Goal: Task Accomplishment & Management: Manage account settings

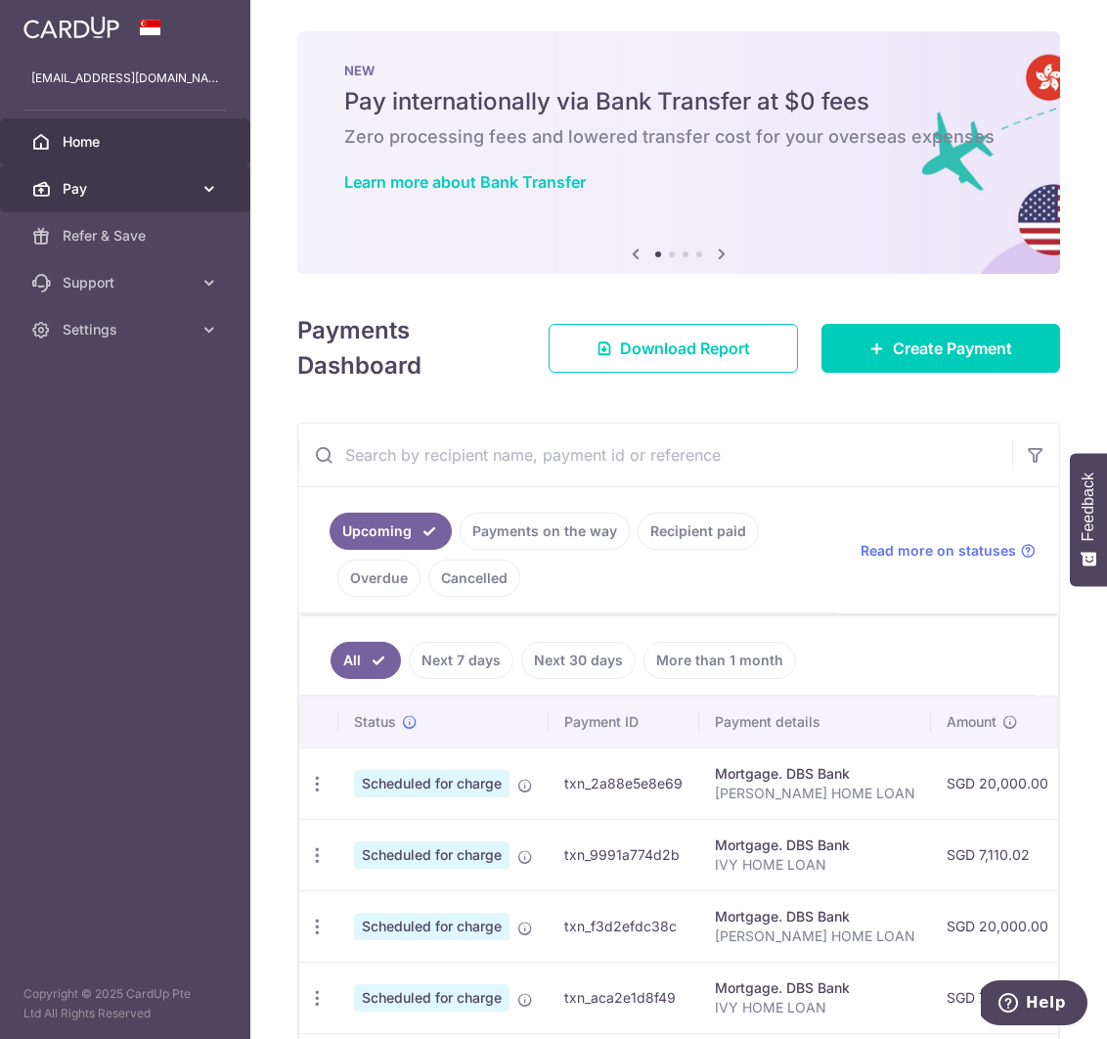
click at [121, 194] on span "Pay" at bounding box center [127, 189] width 129 height 20
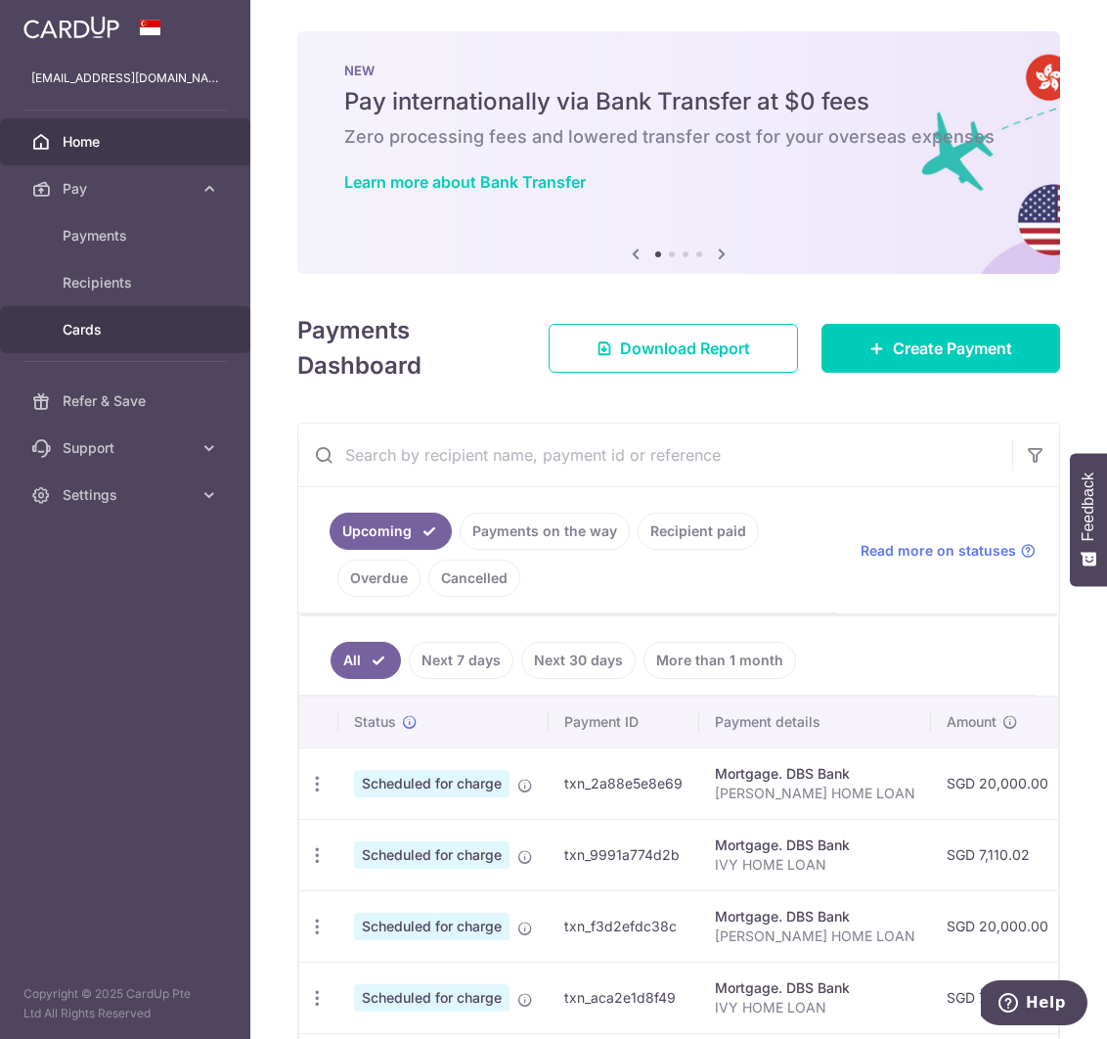
click at [102, 323] on span "Cards" at bounding box center [127, 330] width 129 height 20
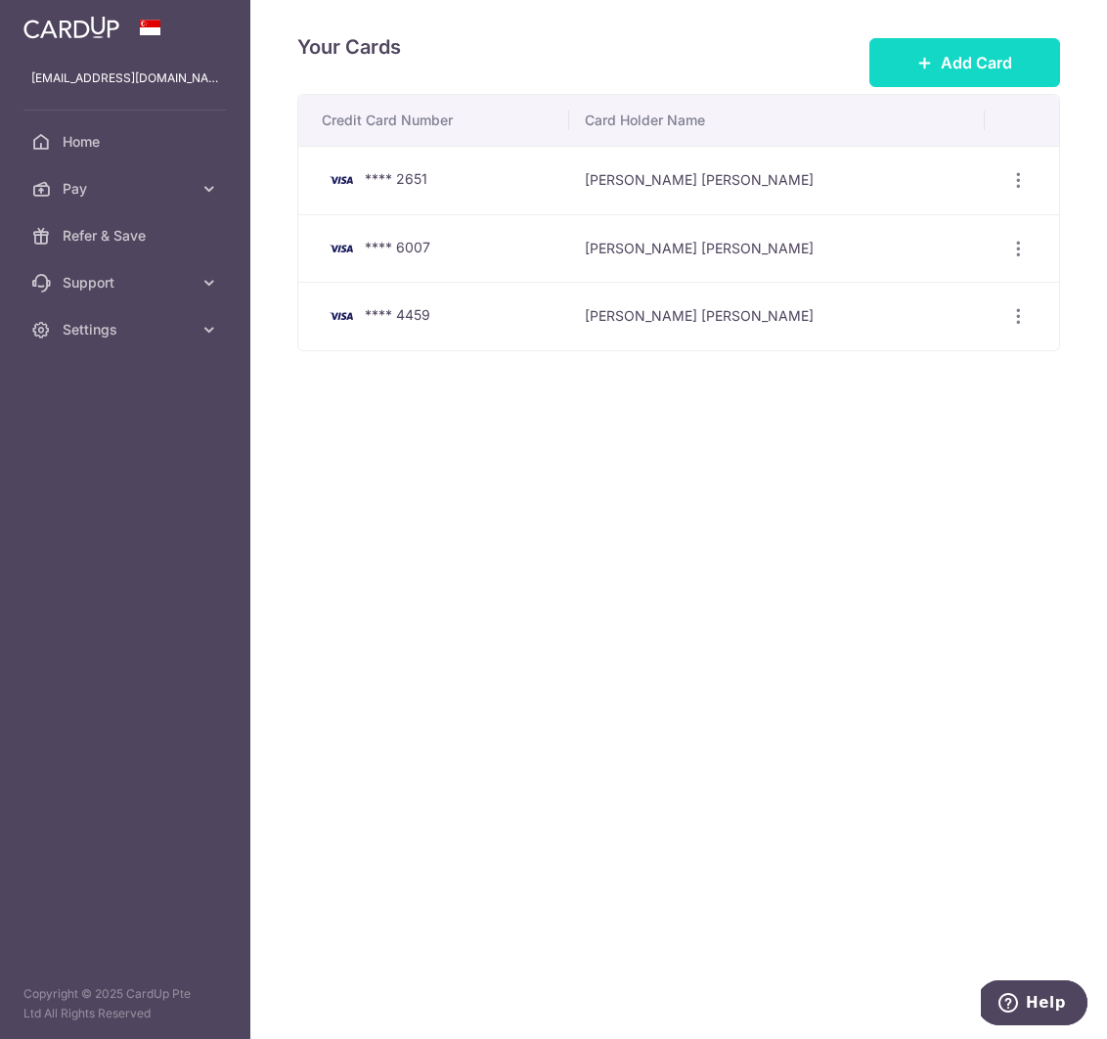
click at [948, 74] on button "Add Card" at bounding box center [964, 62] width 191 height 49
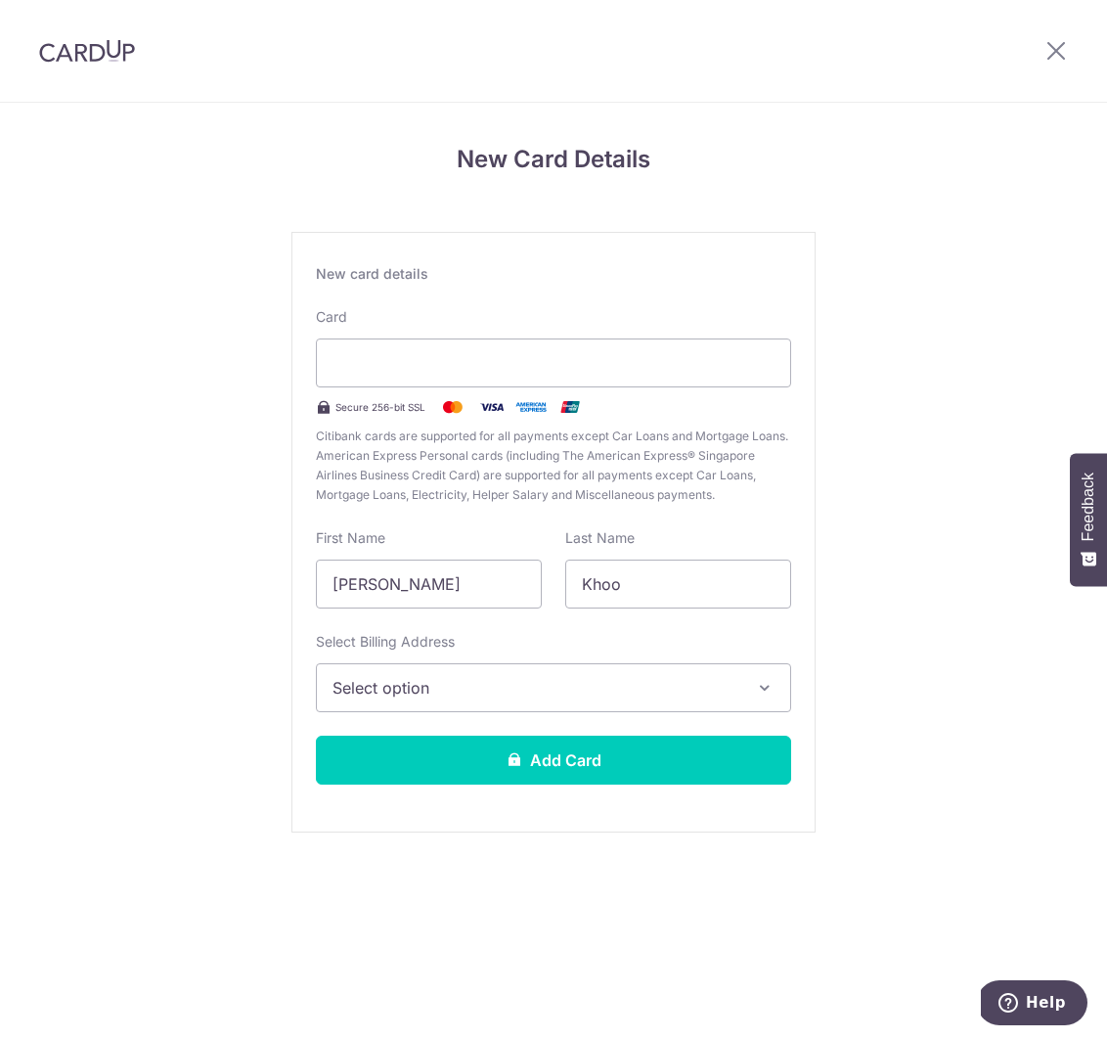
click at [637, 696] on span "Select option" at bounding box center [535, 687] width 407 height 23
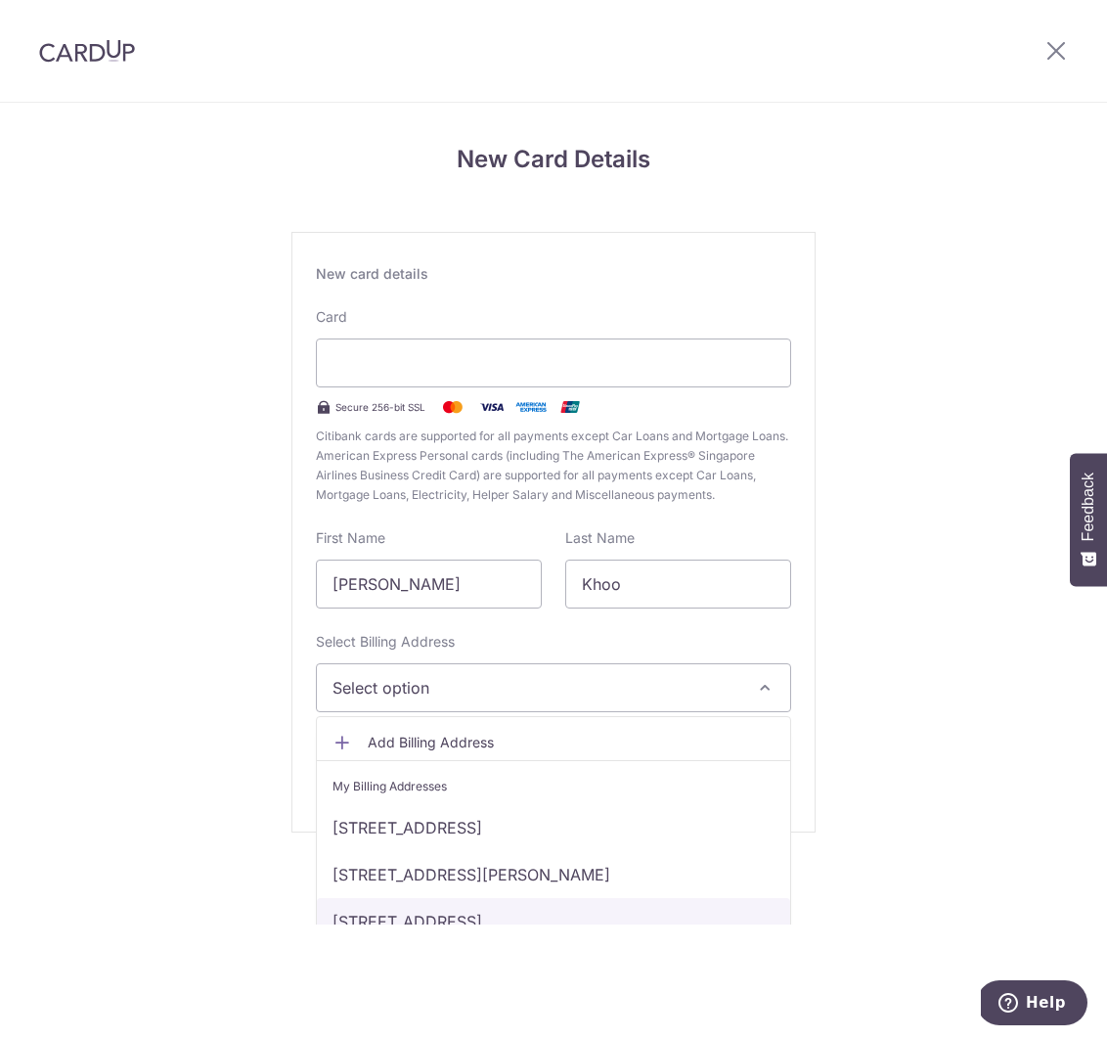
click at [555, 920] on link "3 SERAYA CRESCENT #04-08, Singapore, Singapore-575872" at bounding box center [553, 921] width 473 height 47
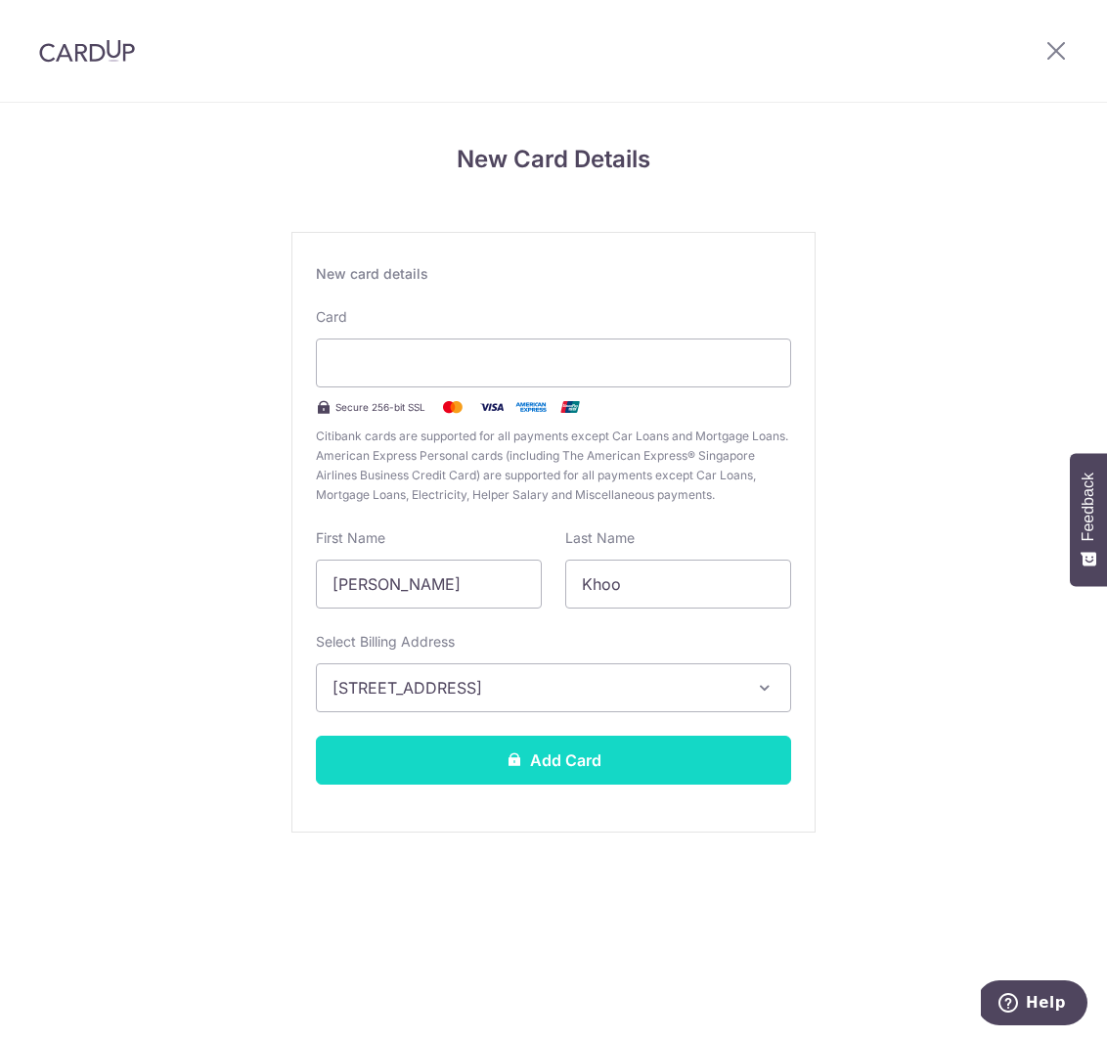
click at [591, 767] on button "Add Card" at bounding box center [553, 759] width 475 height 49
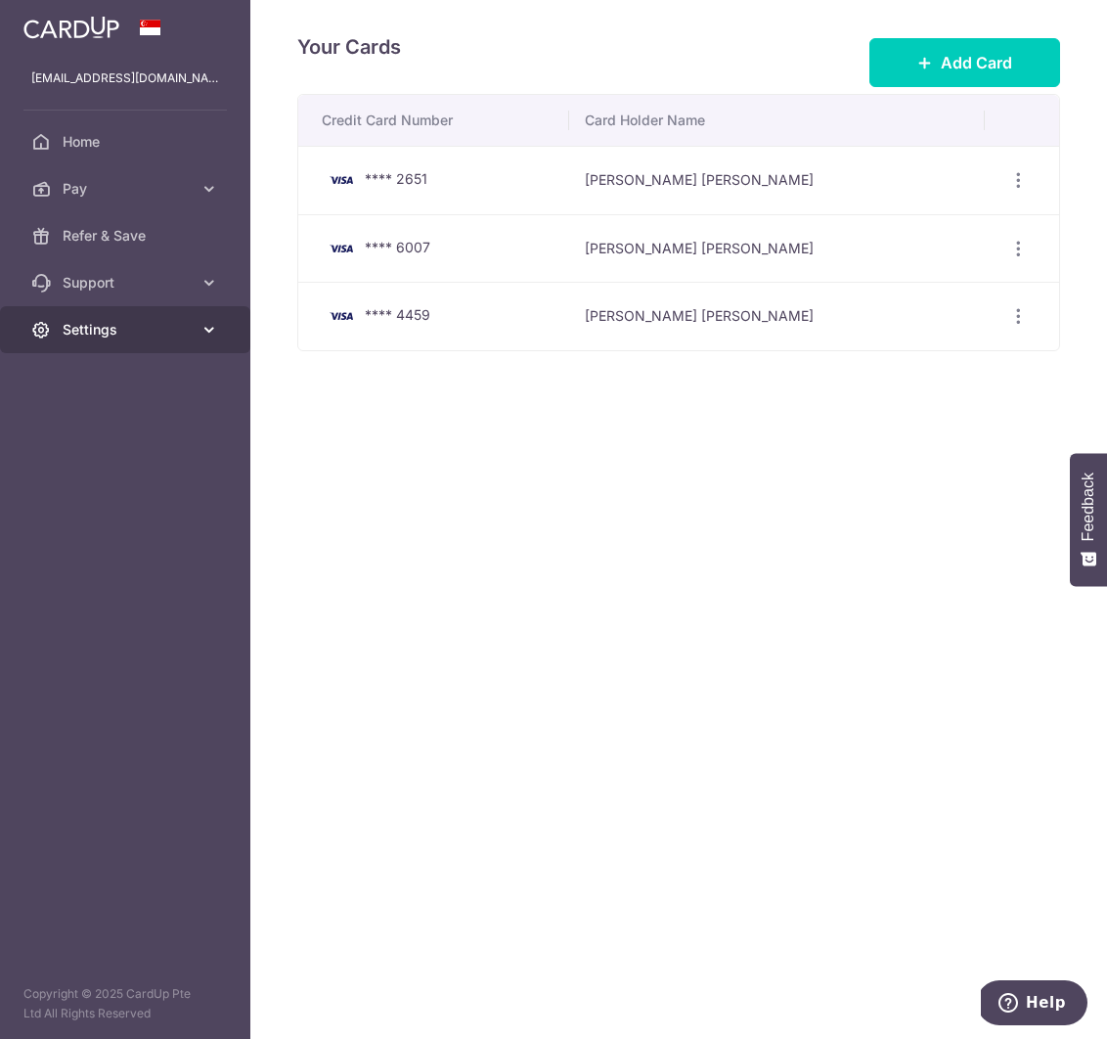
click at [94, 328] on span "Settings" at bounding box center [127, 330] width 129 height 20
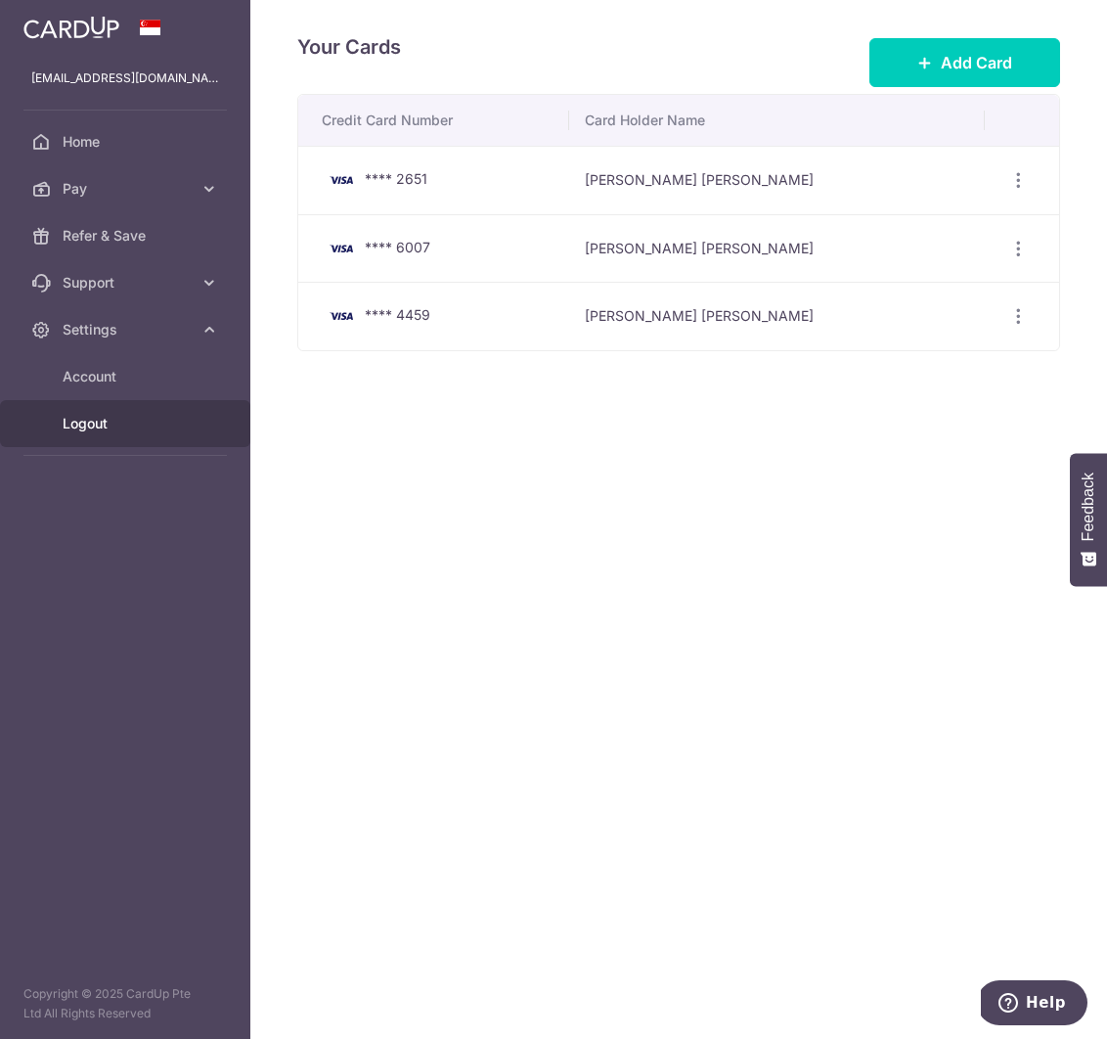
click at [87, 429] on span "Logout" at bounding box center [127, 424] width 129 height 20
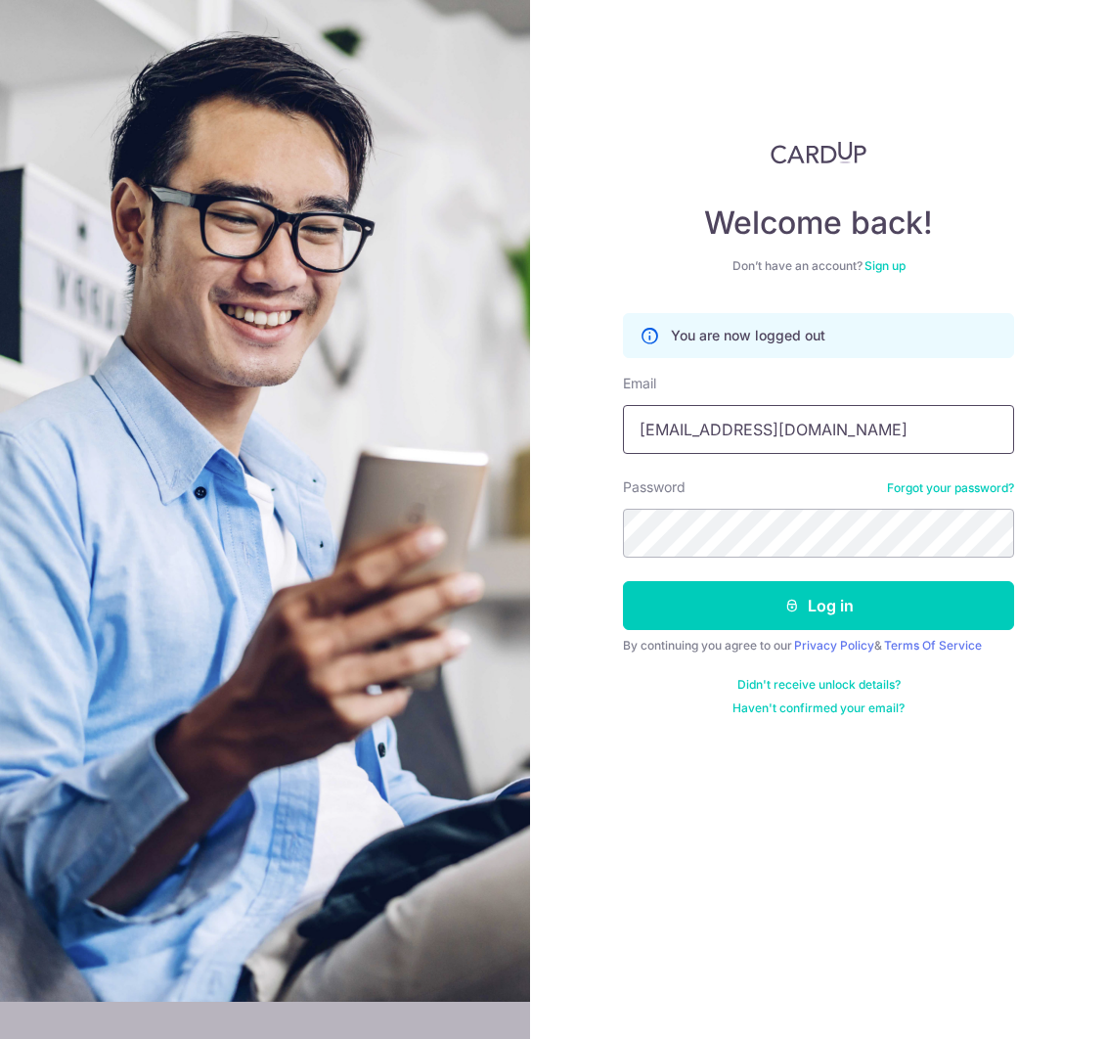
click at [722, 428] on input "ivykhoo@gmail.com" at bounding box center [818, 429] width 391 height 49
type input "[EMAIL_ADDRESS][DOMAIN_NAME]"
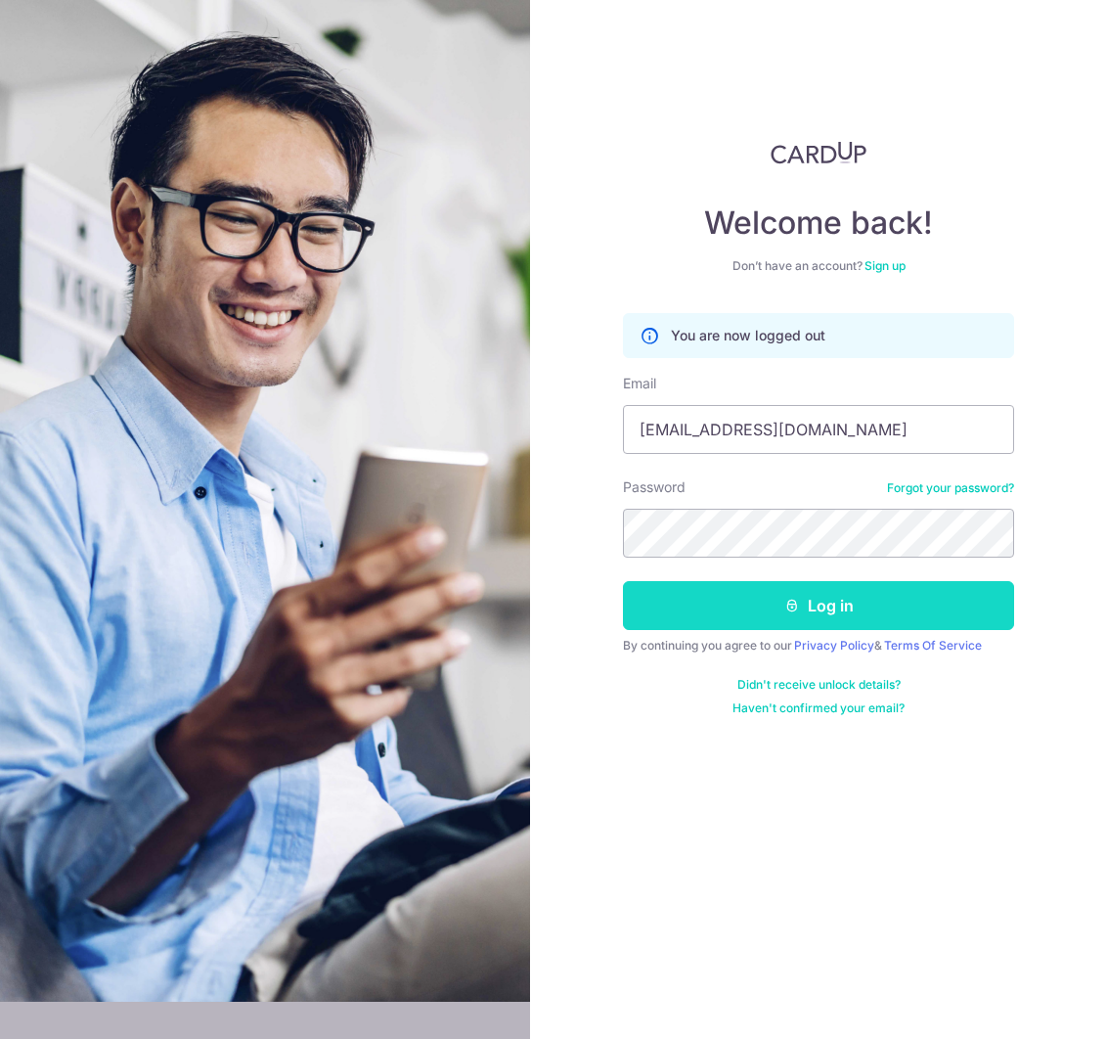
click at [775, 604] on button "Log in" at bounding box center [818, 605] width 391 height 49
